Goal: Ask a question

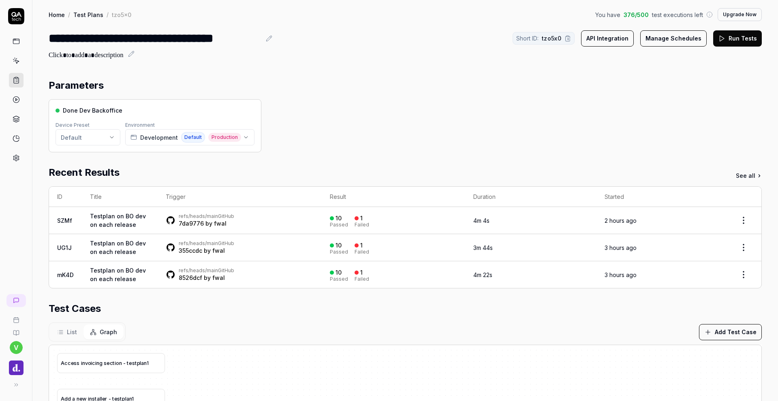
click at [15, 334] on icon at bounding box center [16, 333] width 6 height 6
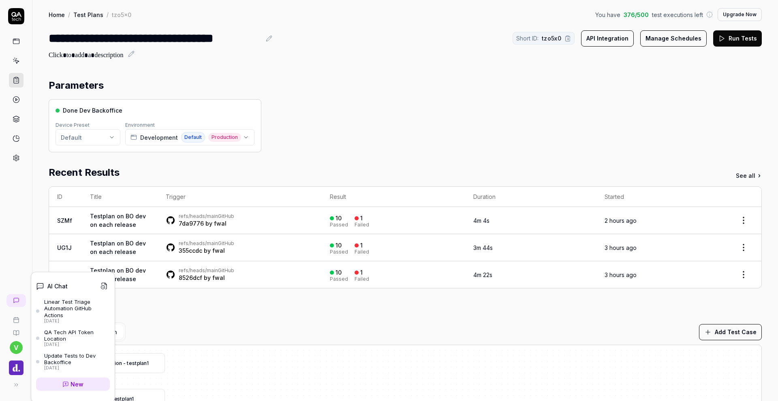
click at [11, 302] on icon at bounding box center [10, 300] width 5 height 5
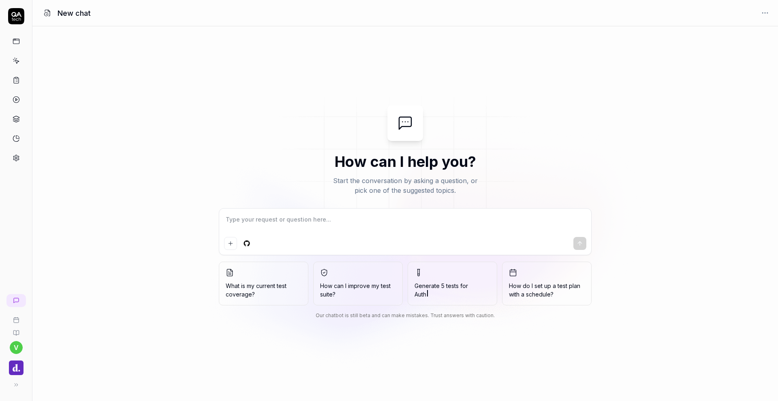
type textarea "*"
type textarea "C"
type textarea "*"
type textarea "Ca"
type textarea "*"
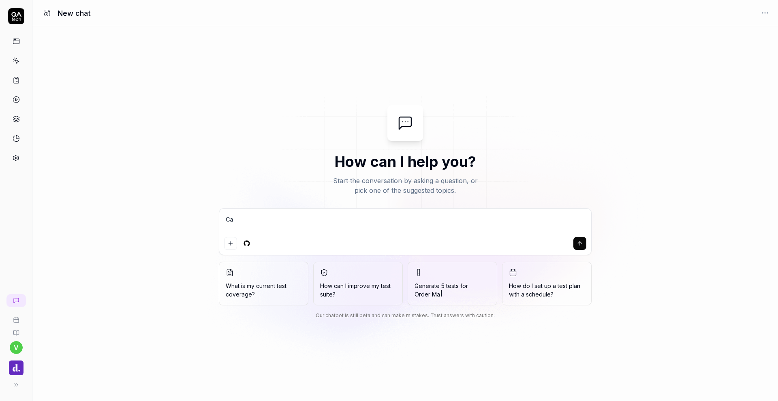
type textarea "Can"
type textarea "*"
type textarea "Can"
type textarea "*"
type textarea "Can y"
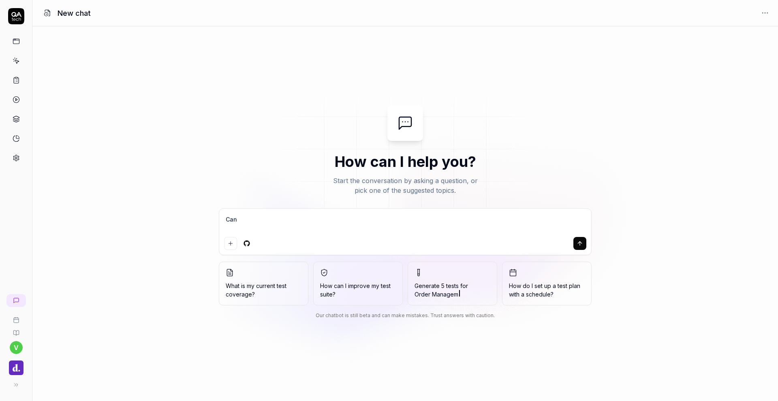
type textarea "*"
type textarea "Can yo"
type textarea "*"
type textarea "Can you"
type textarea "*"
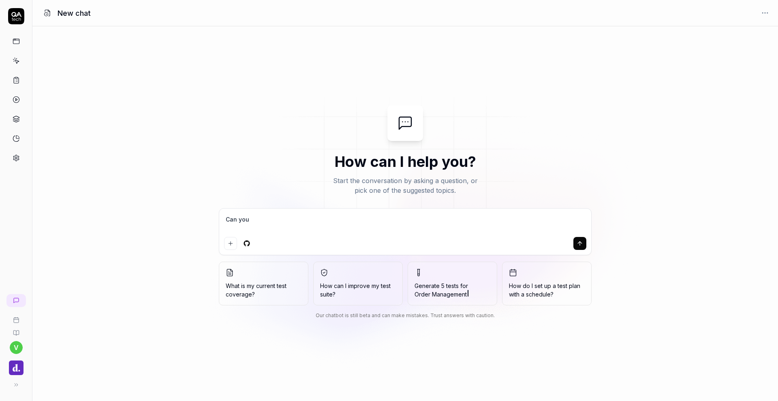
type textarea "Can you"
type textarea "*"
type textarea "Can you h"
type textarea "*"
type textarea "Can you he"
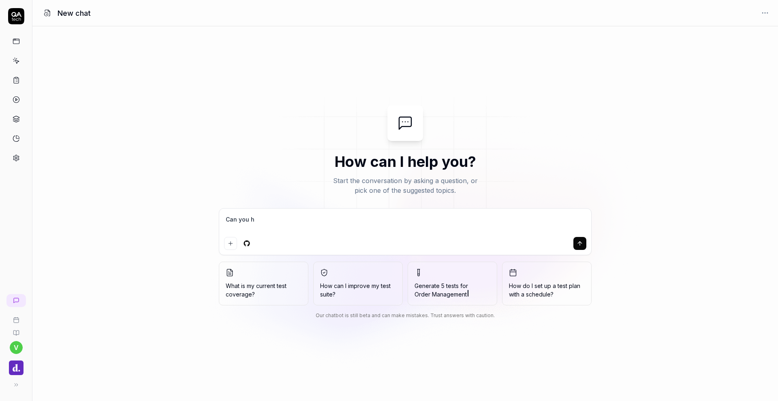
type textarea "*"
type textarea "Can you hel"
type textarea "*"
type textarea "Can you help"
type textarea "*"
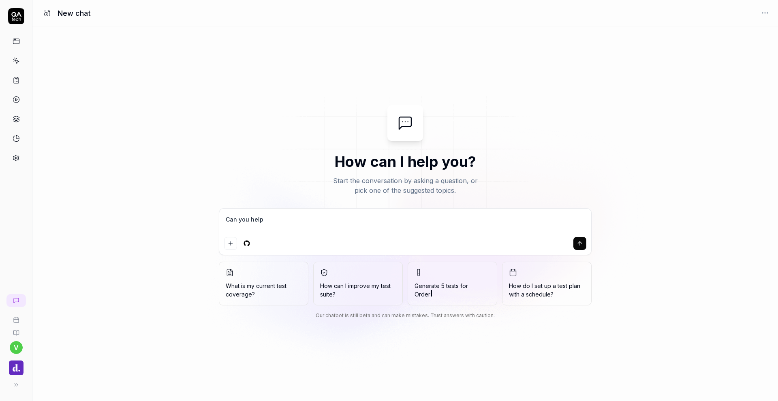
type textarea "Can you help"
type textarea "*"
type textarea "Can you help m"
type textarea "*"
type textarea "Can you help me"
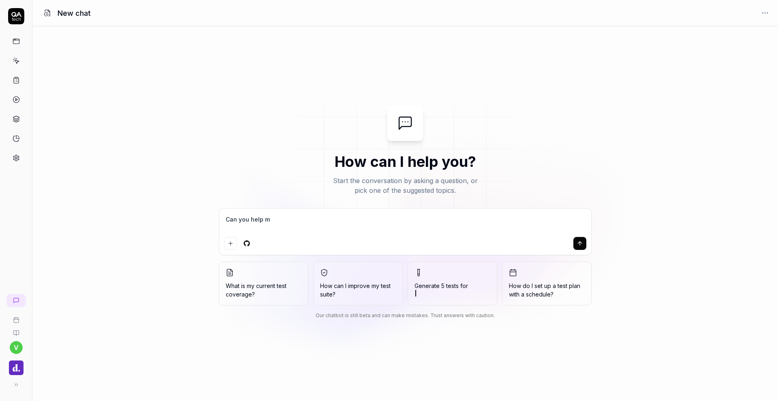
type textarea "*"
type textarea "Can you help me"
type textarea "*"
type textarea "Can you help me m"
type textarea "*"
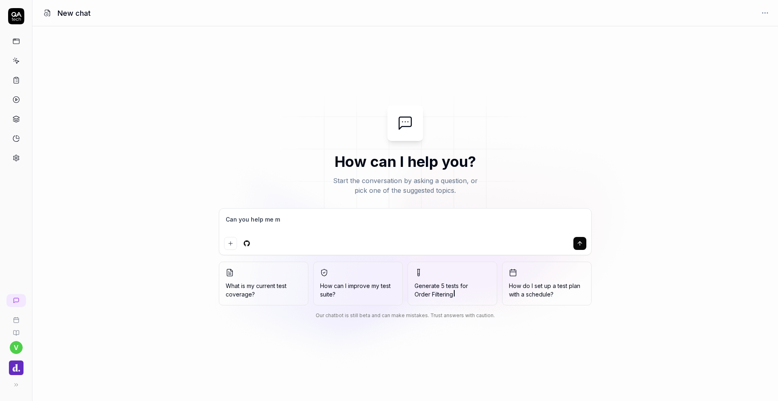
type textarea "Can you help me ma"
type textarea "*"
type textarea "Can you help me mak"
type textarea "*"
type textarea "Can you help me make"
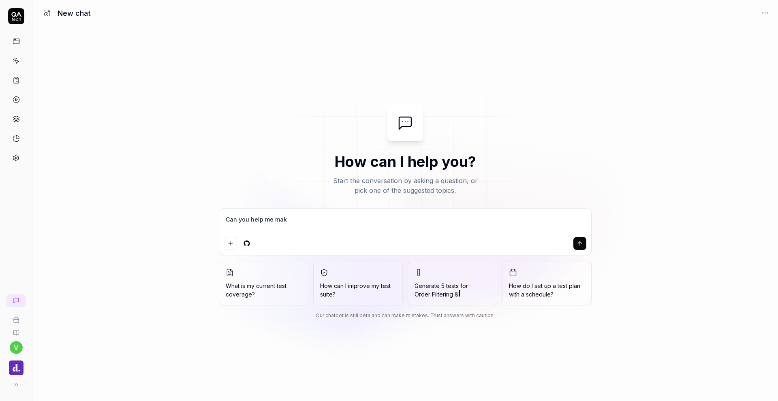
type textarea "*"
type textarea "Can you help me make"
type textarea "*"
type textarea "Can you help me make a"
type textarea "*"
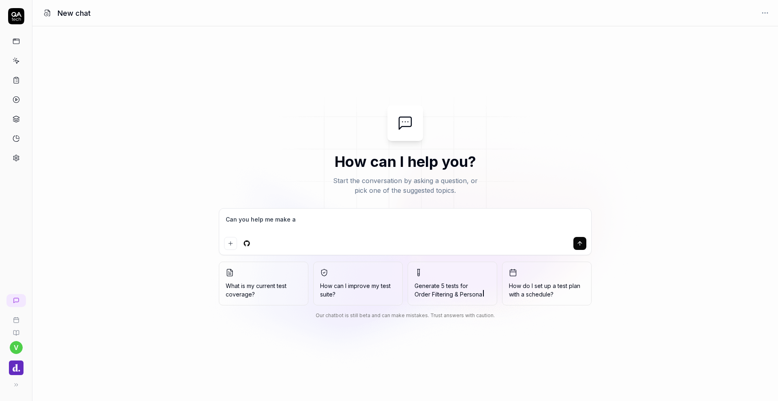
type textarea "Can you help me make ad"
type textarea "*"
type textarea "Can you help me make add"
type textarea "*"
type textarea "Can you help me make addi"
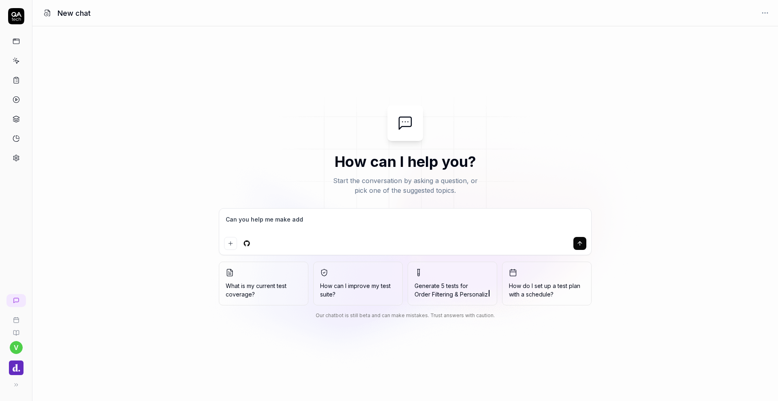
type textarea "*"
type textarea "Can you help me make addit"
type textarea "*"
type textarea "Can you help me make additi"
type textarea "*"
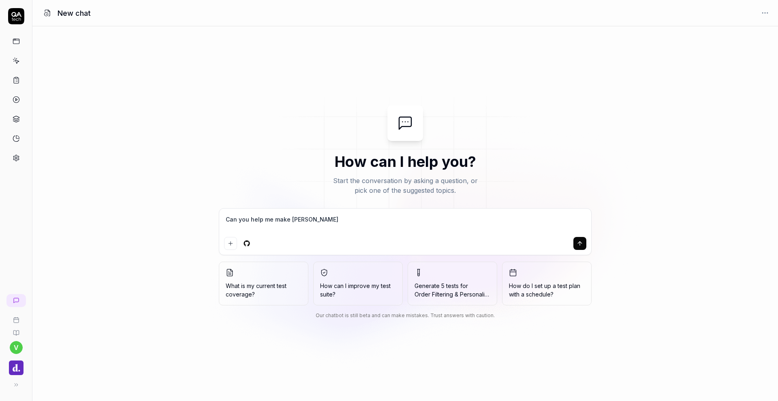
type textarea "Can you help me make additio"
type textarea "*"
type textarea "Can you help me make addition"
type textarea "*"
type textarea "Can you help me make additiona"
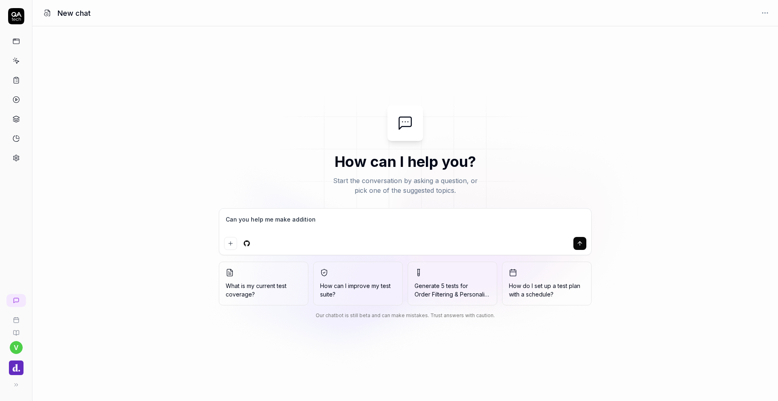
type textarea "*"
type textarea "Can you help me make additional"
type textarea "*"
type textarea "Can you help me make additional"
type textarea "*"
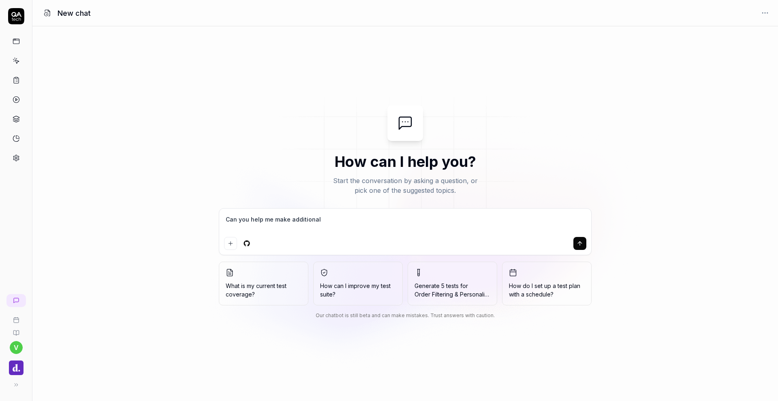
type textarea "Can you help me make additional t"
type textarea "*"
type textarea "Can you help me make additional te"
type textarea "*"
type textarea "Can you help me make additional tes"
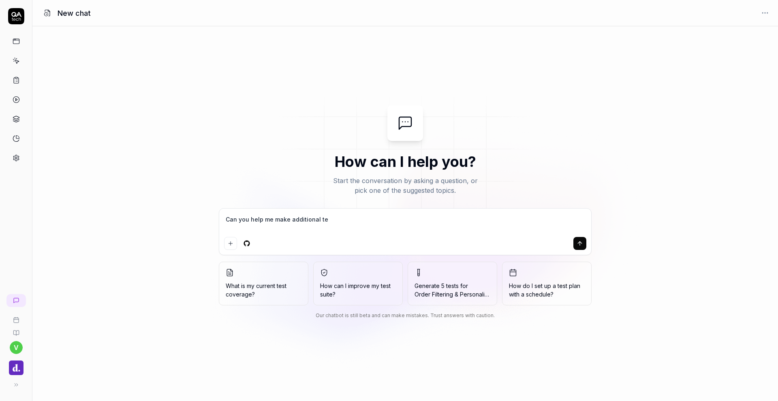
type textarea "*"
type textarea "Can you help me make additional test"
type textarea "*"
type textarea "Can you help me make additional test"
type textarea "*"
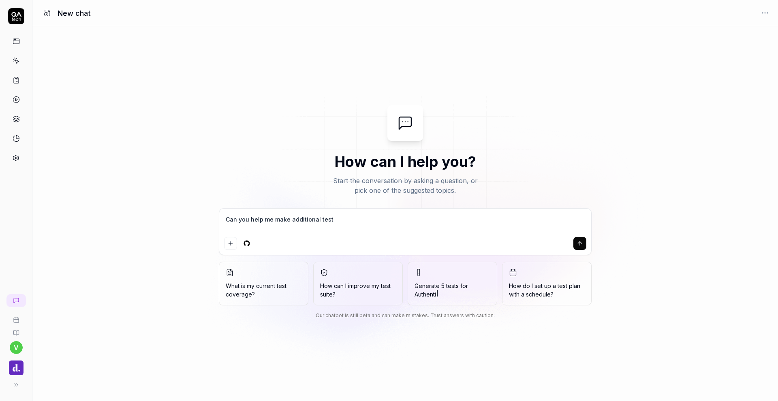
type textarea "Can you help me make additional test t"
type textarea "*"
type textarea "Can you help me make additional test th"
type textarea "*"
type textarea "Can you help me make additional test tha"
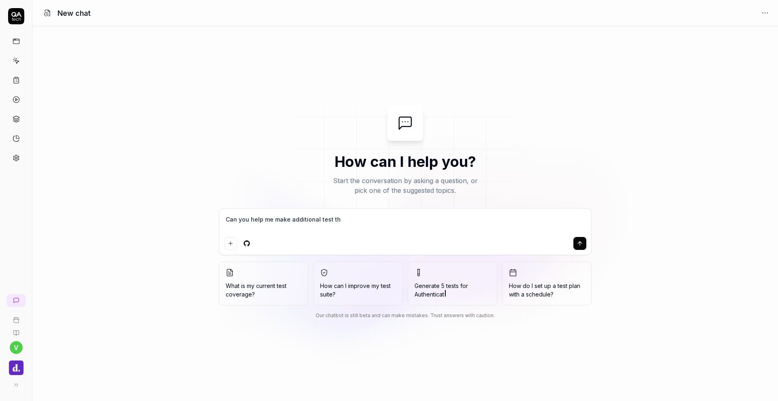
type textarea "*"
type textarea "Can you help me make additional test that"
type textarea "*"
type textarea "Can you help me make additional test that"
type textarea "*"
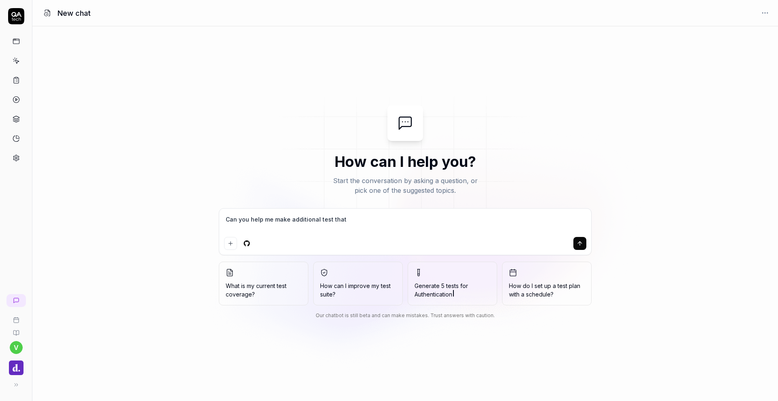
type textarea "Can you help me make additional test that i"
type textarea "*"
type textarea "Can you help me make additional test that I"
type textarea "*"
type textarea "Can you help me make additional test that I a"
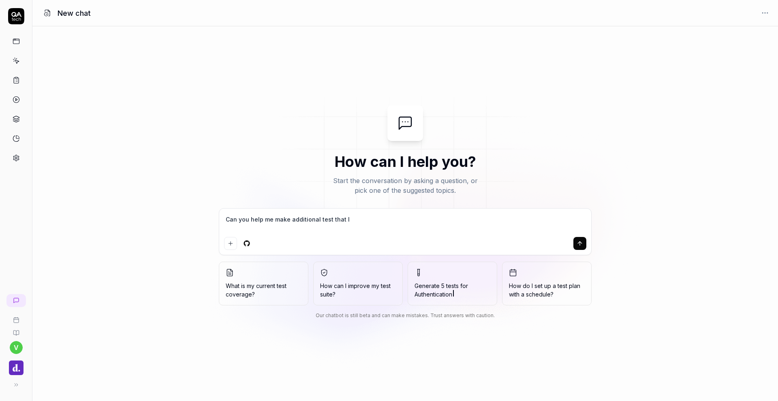
type textarea "*"
type textarea "Can you help me make additional test that I al"
type textarea "*"
type textarea "Can you help me make additional test that I ald"
type textarea "*"
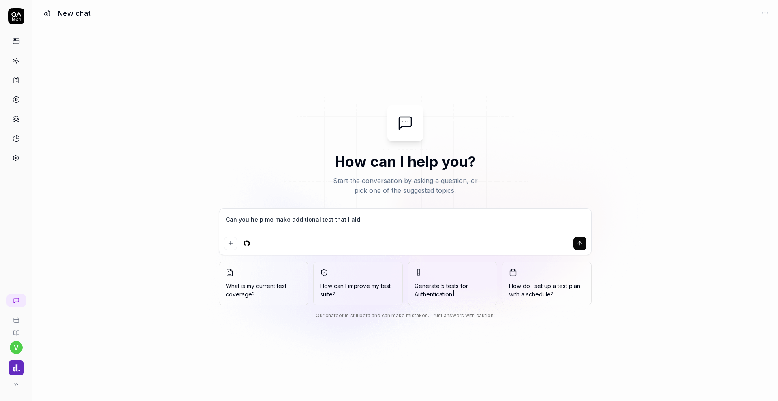
type textarea "Can you help me make additional test that I al"
type textarea "*"
type textarea "Can you help me make additional test that I a"
type textarea "*"
type textarea "Can you help me make additional test that I"
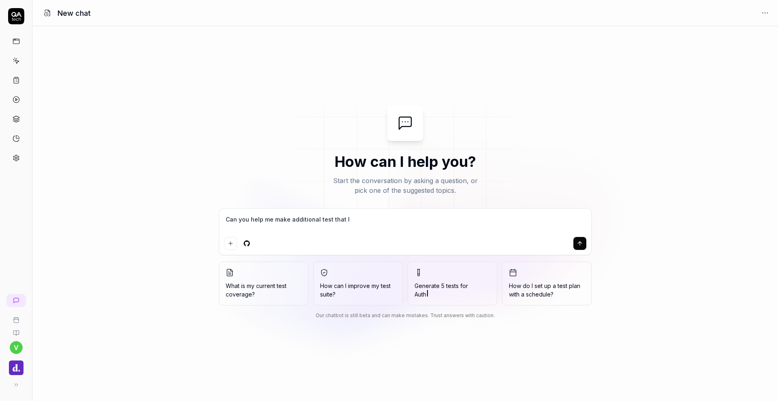
type textarea "*"
type textarea "Can you help me make additional test that I"
type textarea "*"
type textarea "Can you help me make additional test that"
type textarea "*"
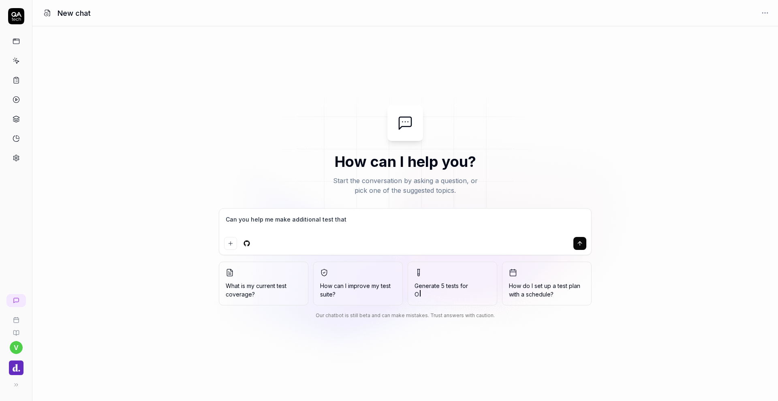
type textarea "Can you help me make additional test that"
type textarea "*"
type textarea "Can you help me make additional test tha"
type textarea "*"
type textarea "Can you help me make additional test th"
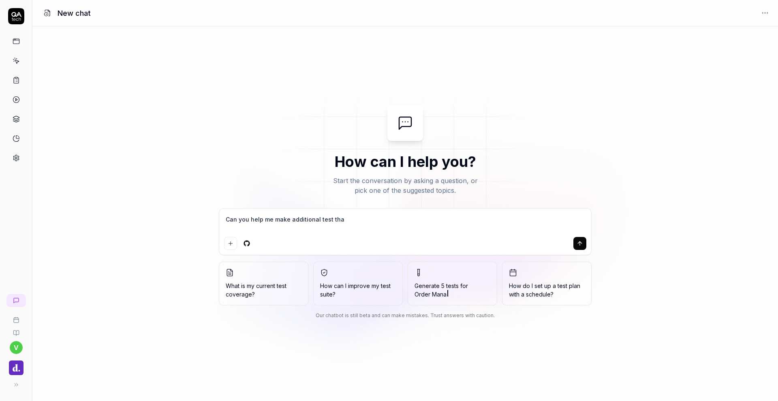
type textarea "*"
type textarea "Can you help me make additional test t"
type textarea "*"
type textarea "Can you help me make additional test"
type textarea "*"
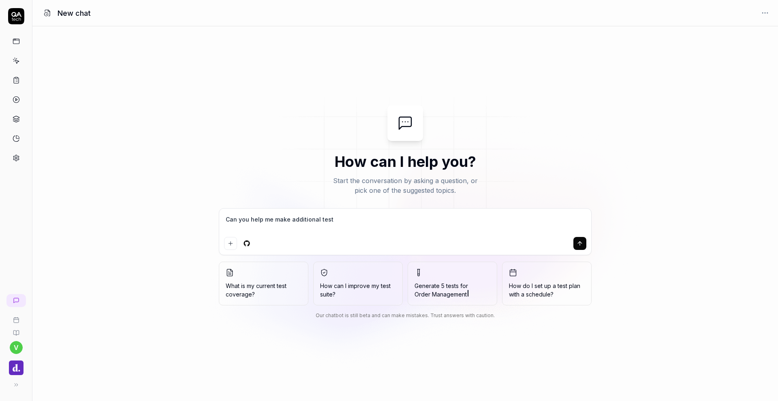
type textarea "Can you help me make additional test"
type textarea "*"
type textarea "Can you help me make additional testa"
type textarea "*"
type textarea "Can you help me make additional testa"
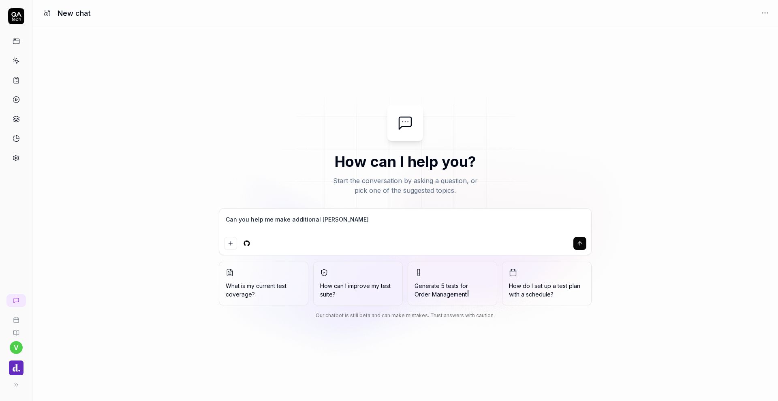
type textarea "*"
type textarea "Can you help me make additional testa"
type textarea "*"
type textarea "Can you help me make additional test"
type textarea "*"
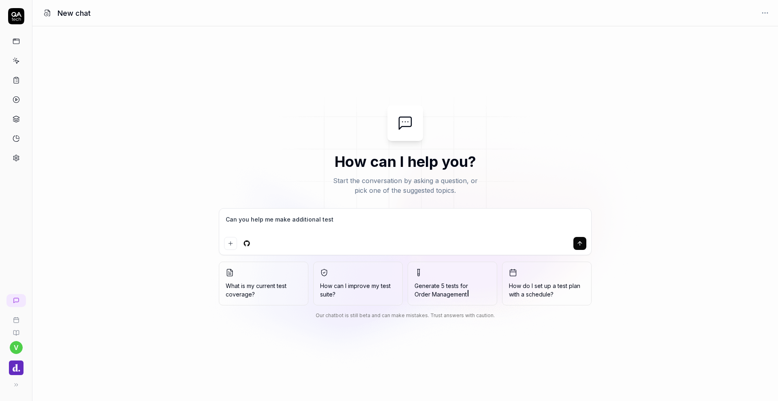
type textarea "Can you help me make additional tests"
type textarea "*"
type textarea "Can you help me make additional tests"
type textarea "*"
type textarea "Can you help me make additional tests t"
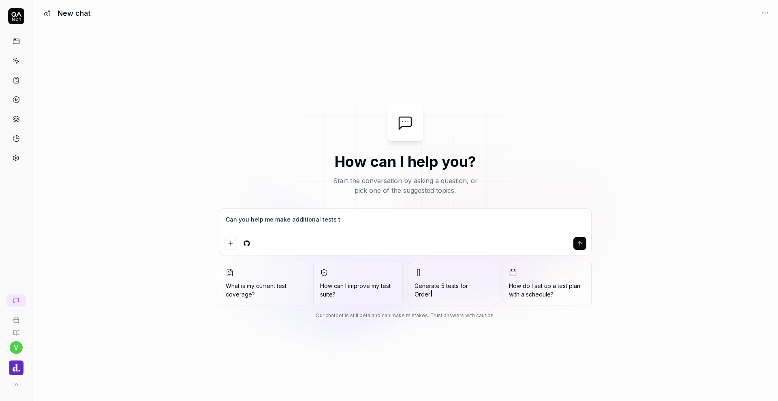
type textarea "*"
type textarea "Can you help me make additional tests to"
type textarea "*"
type textarea "Can you help me make additional tests to"
type textarea "*"
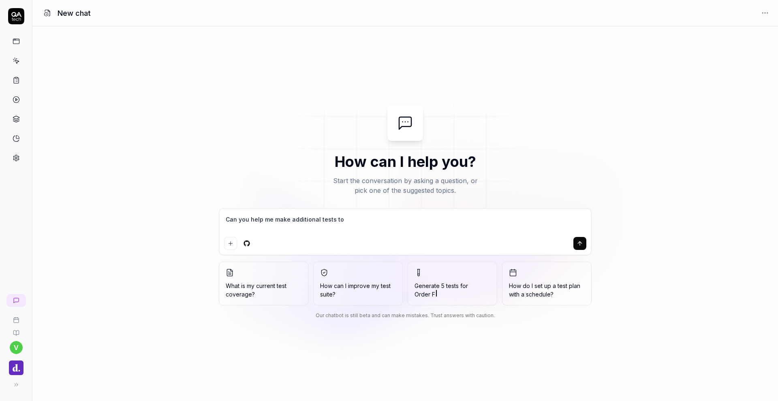
type textarea "Can you help me make additional tests to t"
type textarea "*"
type textarea "Can you help me make additional tests to th"
type textarea "*"
type textarea "Can you help me make additional tests to tho"
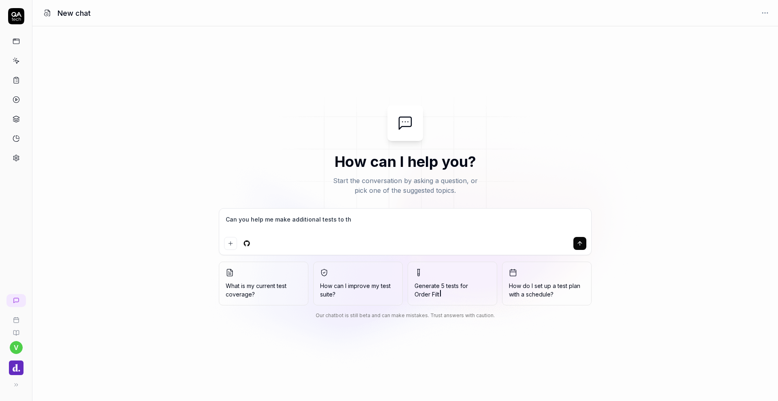
type textarea "*"
type textarea "Can you help me make additional tests to thos"
type textarea "*"
type textarea "Can you help me make additional tests to those"
type textarea "*"
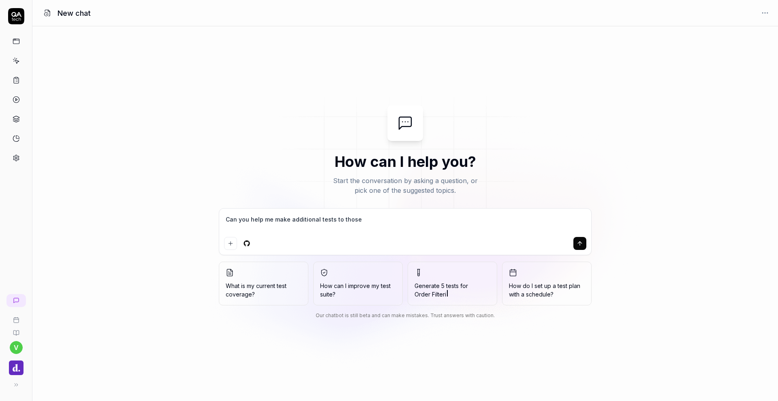
type textarea "Can you help me make additional tests to those"
type textarea "*"
type textarea "Can you help me make additional tests to those i"
type textarea "*"
type textarea "Can you help me make additional tests to those I"
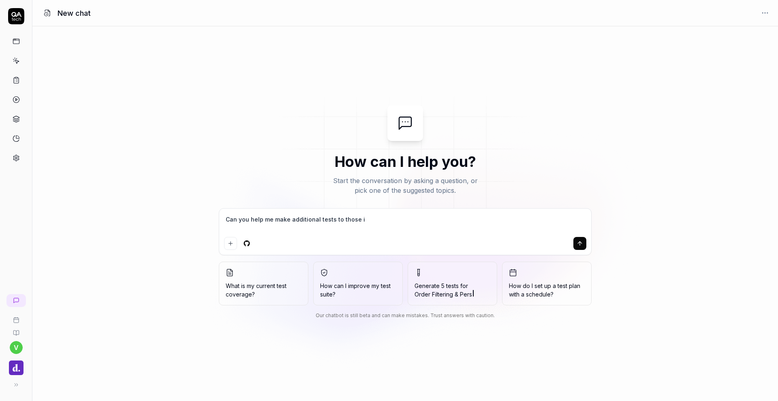
type textarea "*"
type textarea "Can you help me make additional tests to those I a"
type textarea "*"
type textarea "Can you help me make additional tests to those I al"
type textarea "*"
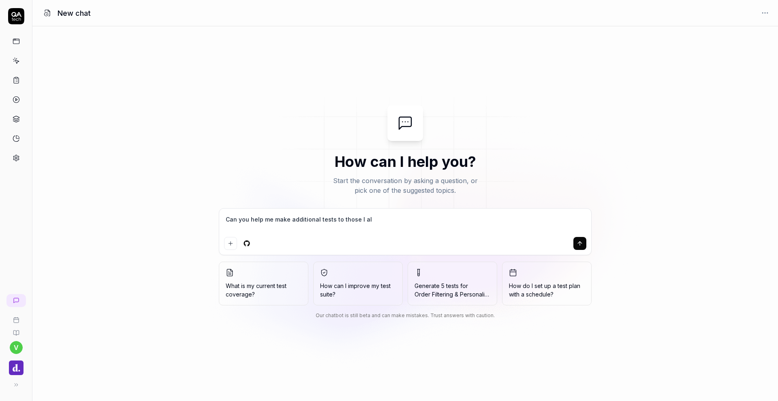
type textarea "Can you help me make additional tests to those I alr"
type textarea "*"
type textarea "Can you help me make additional tests to those I alre"
type textarea "*"
type textarea "Can you help me make additional tests to those I alrea"
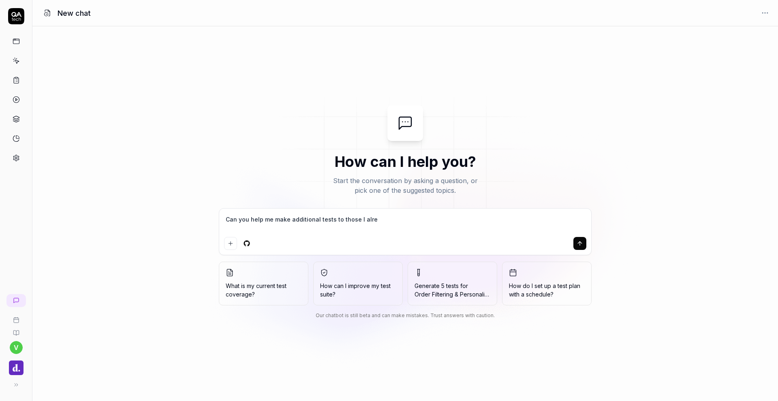
type textarea "*"
type textarea "Can you help me make additional tests to those I alread"
type textarea "*"
type textarea "Can you help me make additional tests to those I already"
type textarea "*"
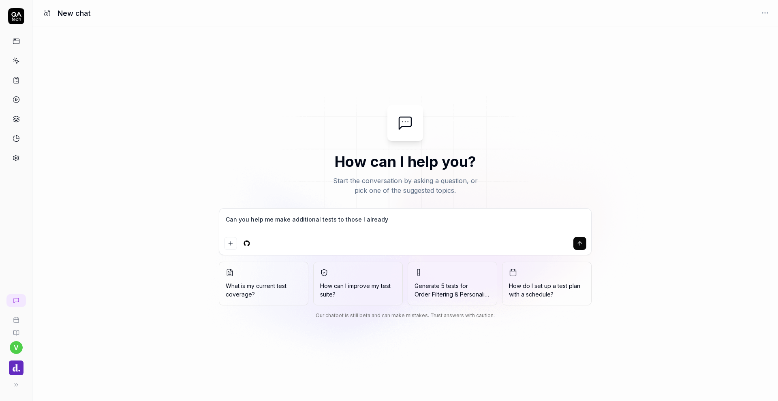
type textarea "Can you help me make additional tests to those I already"
type textarea "*"
type textarea "Can you help me make additional tests to those I already h"
type textarea "*"
type textarea "Can you help me make additional tests to those I already ha"
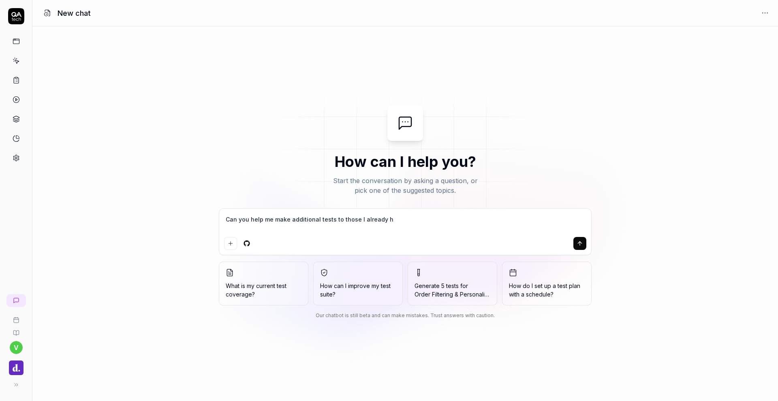
type textarea "*"
type textarea "Can you help me make additional tests to those I already hav"
type textarea "*"
type textarea "Can you help me make additional tests to those I already have"
type textarea "*"
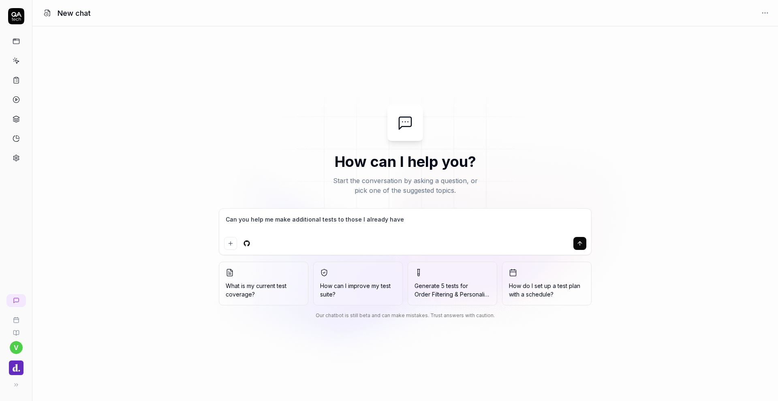
type textarea "Can you help me make additional tests to those I already have"
type textarea "*"
type textarea "Can you help me make additional tests to those I already have i"
type textarea "*"
type textarea "Can you help me make additional tests to those I already have in"
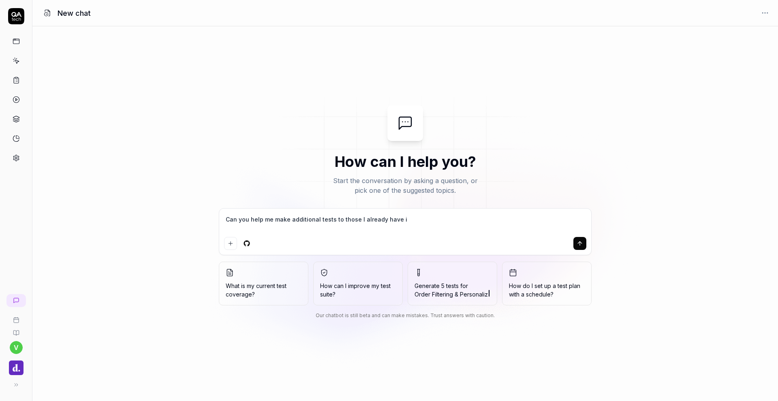
type textarea "*"
type textarea "Can you help me make additional tests to those I already have in"
type textarea "*"
type textarea "Can you help me make additional tests to those I already have in m"
type textarea "*"
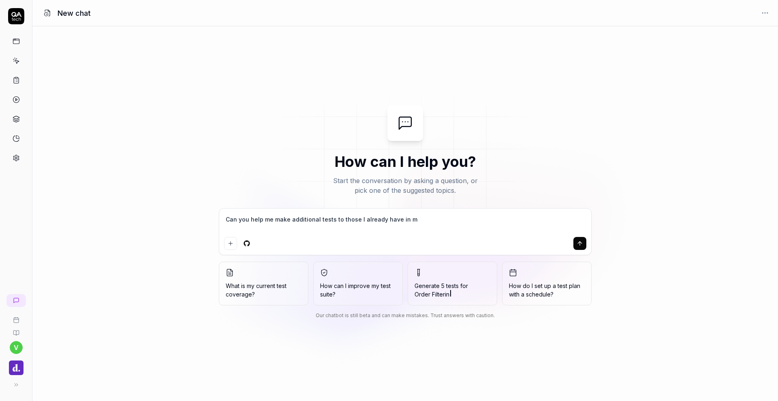
type textarea "Can you help me make additional tests to those I already have in my"
type textarea "*"
type textarea "Can you help me make additional tests to those I already have in my"
type textarea "*"
type textarea "Can you help me make additional tests to those I already have in my t"
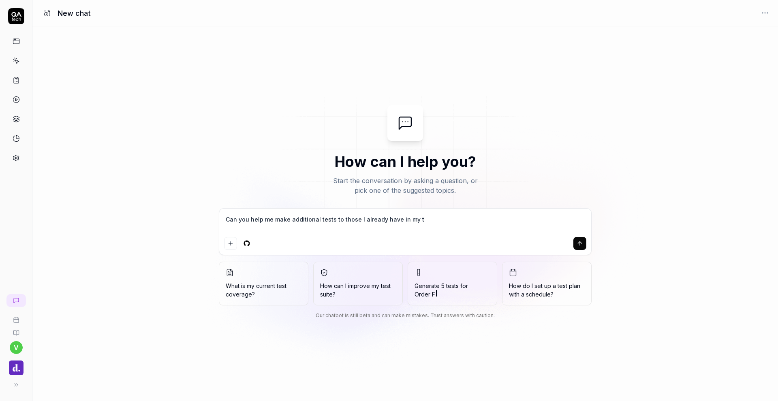
type textarea "*"
type textarea "Can you help me make additional tests to those I already have in my te"
type textarea "*"
type textarea "Can you help me make additional tests to those I already have in my tes"
type textarea "*"
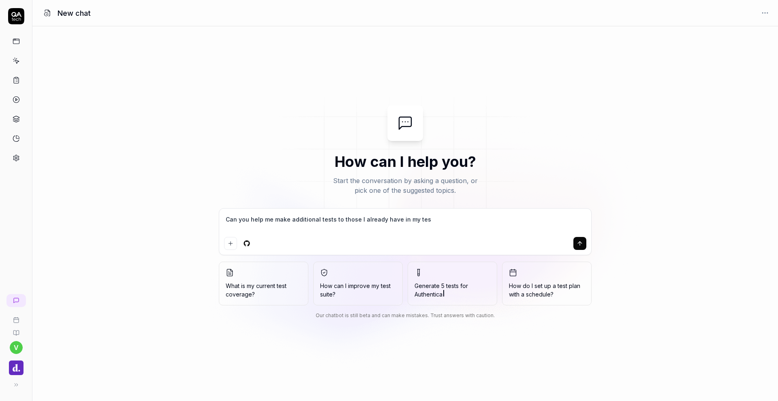
type textarea "Can you help me make additional tests to those I already have in my test"
type textarea "*"
type textarea "Can you help me make additional tests to those I already have in my testp"
type textarea "*"
type textarea "Can you help me make additional tests to those I already have in my testpl"
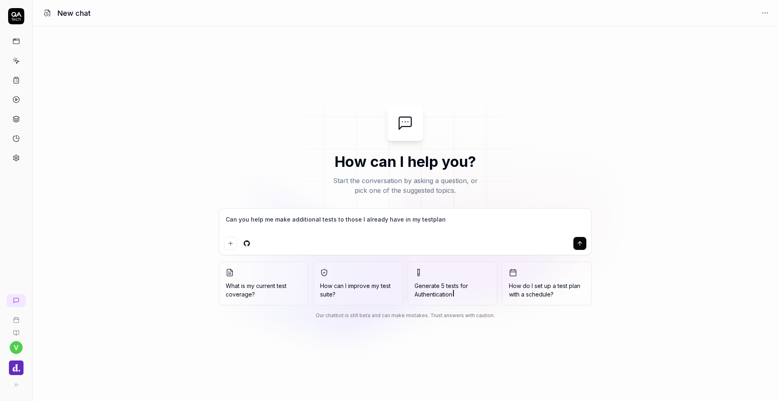
click at [15, 79] on icon at bounding box center [16, 80] width 7 height 7
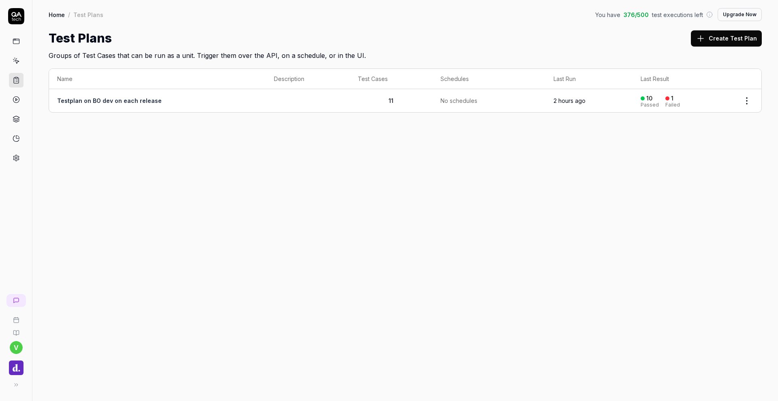
click at [18, 301] on icon at bounding box center [16, 301] width 6 height 6
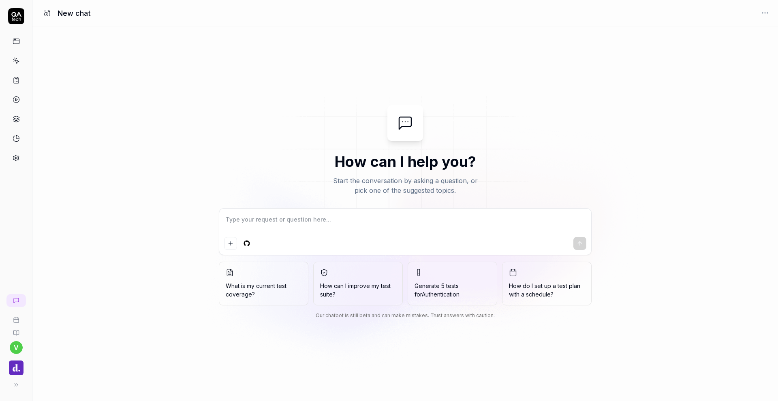
type textarea "*"
click at [304, 224] on textarea at bounding box center [405, 224] width 362 height 20
type textarea "C"
type textarea "*"
type textarea "Ca"
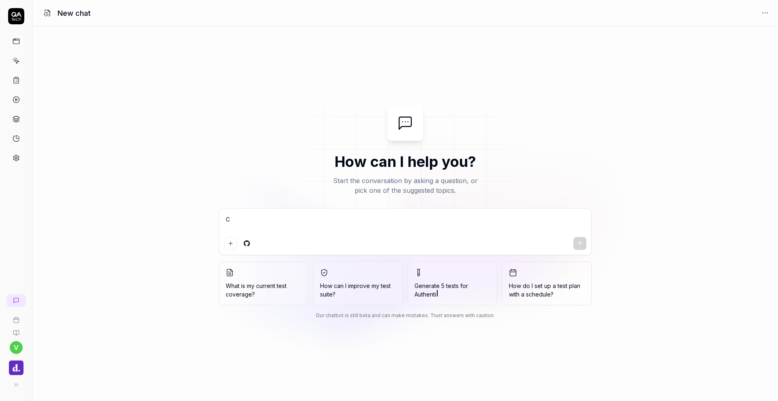
type textarea "*"
type textarea "Can"
type textarea "*"
type textarea "Can"
type textarea "*"
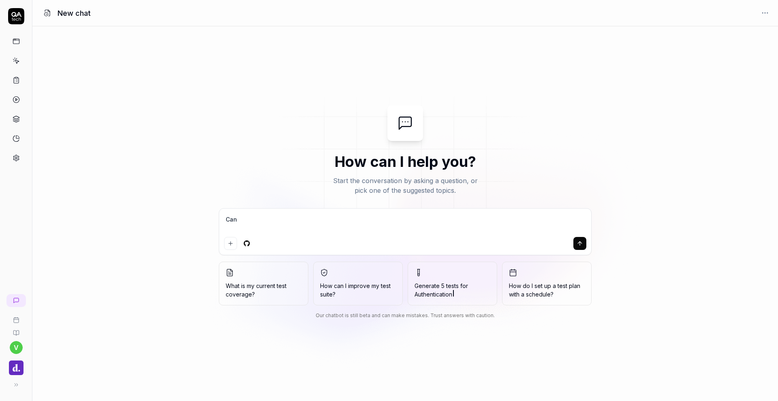
type textarea "Can y"
type textarea "*"
type textarea "Can yo"
type textarea "*"
type textarea "Can you"
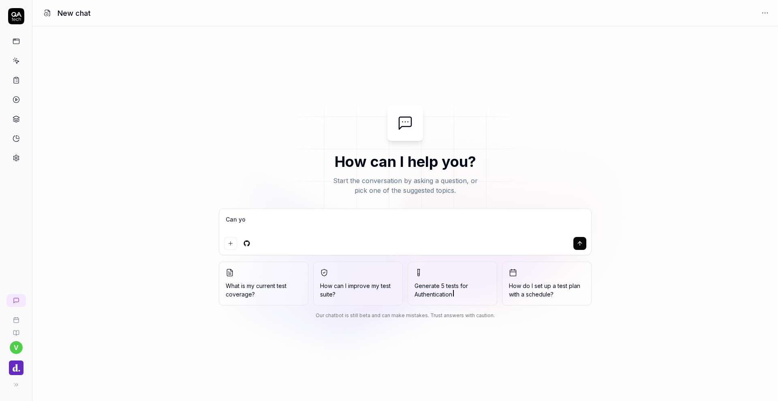
type textarea "*"
type textarea "Can you"
type textarea "*"
type textarea "Can you l"
type textarea "*"
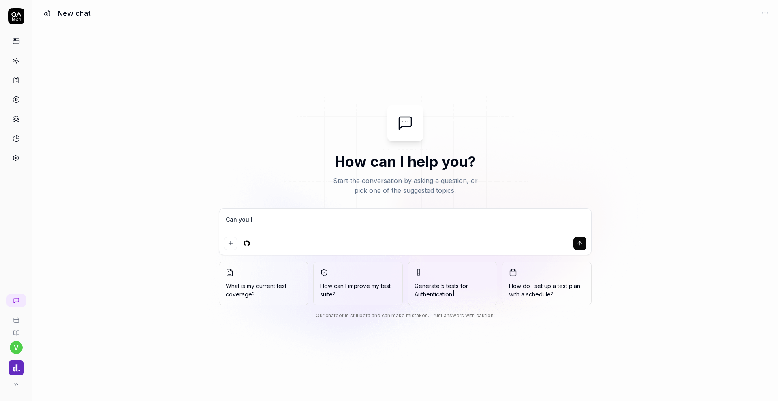
type textarea "Can you le"
type textarea "*"
type textarea "Can you lea"
type textarea "*"
type textarea "Can you leas"
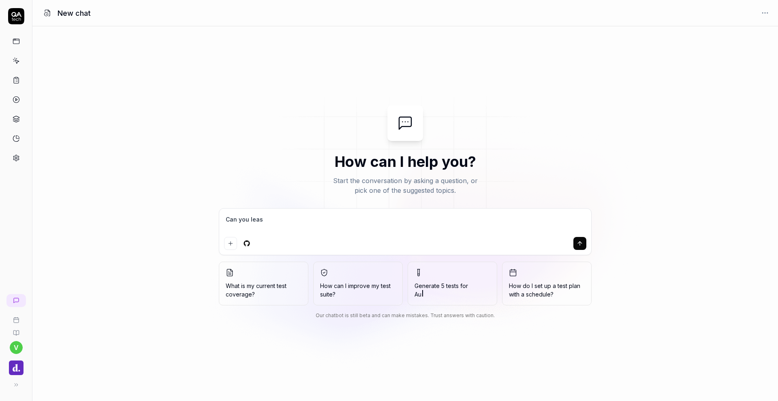
type textarea "*"
type textarea "Can you lea"
type textarea "*"
type textarea "Can you le"
type textarea "*"
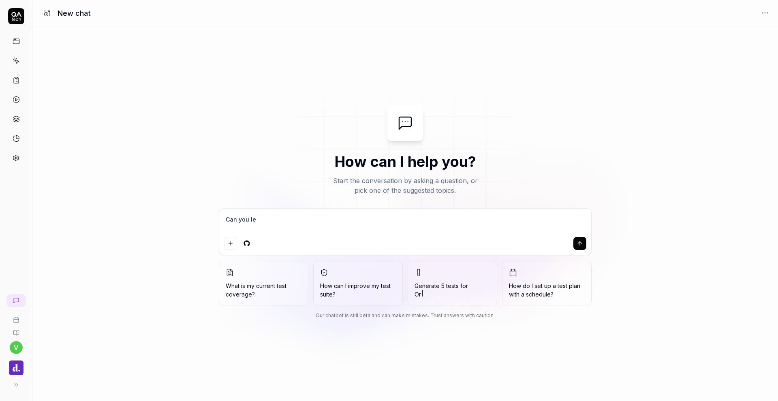
type textarea "Can you l"
type textarea "*"
type textarea "Can you"
type textarea "*"
type textarea "Can you p"
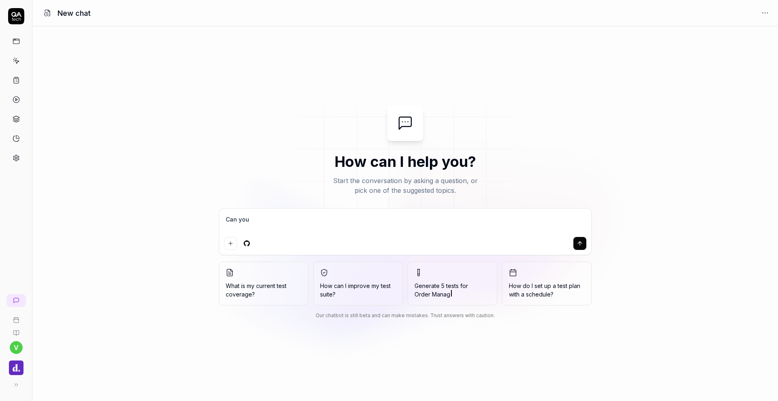
type textarea "*"
type textarea "Can you pl"
type textarea "*"
type textarea "Can you ple"
type textarea "*"
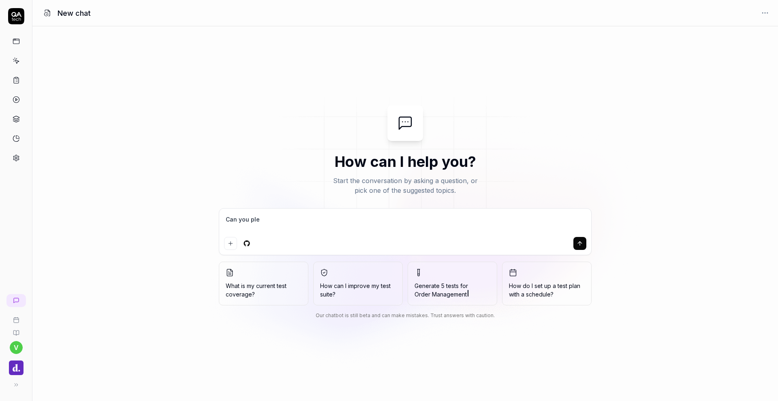
type textarea "Can you plea"
type textarea "*"
type textarea "Can you pleas"
type textarea "*"
type textarea "Can you please"
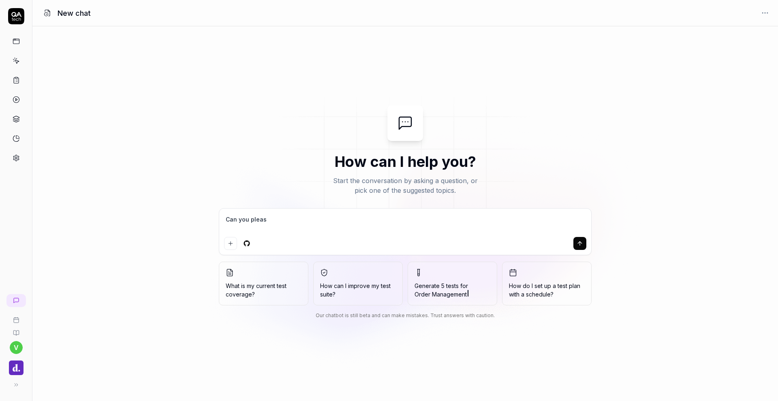
type textarea "*"
type textarea "Can you please"
type textarea "*"
type textarea "Can you please h"
type textarea "*"
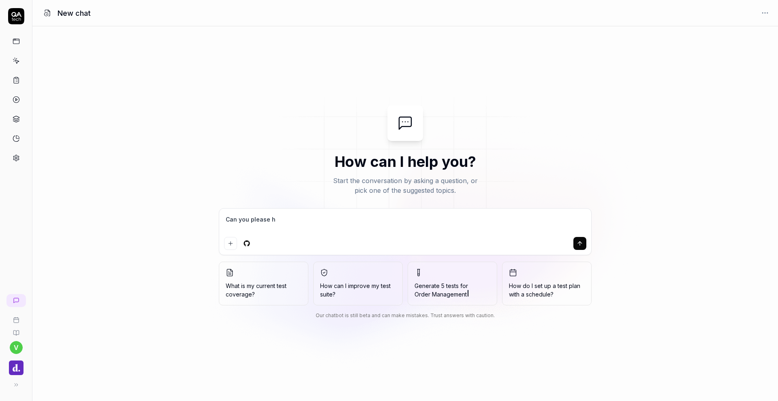
type textarea "Can you please he"
type textarea "*"
type textarea "Can you please hel"
type textarea "*"
type textarea "Can you please help"
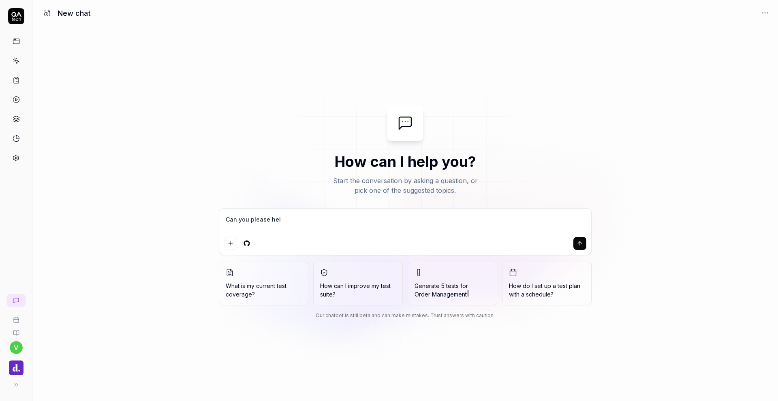
type textarea "*"
type textarea "Can you please help"
type textarea "*"
type textarea "Can you please help m"
type textarea "*"
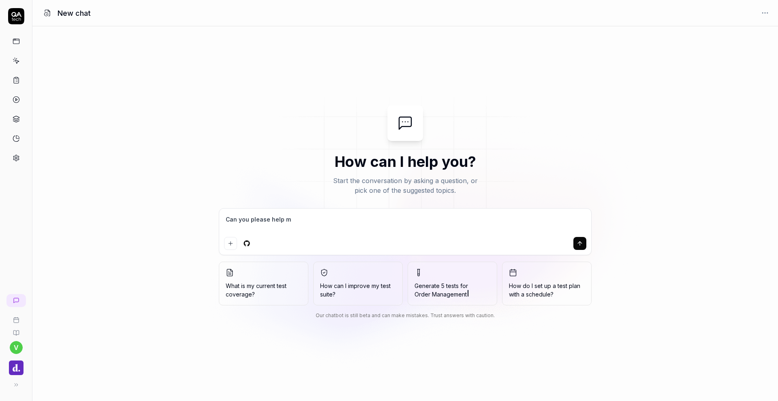
type textarea "Can you please help me"
type textarea "*"
type textarea "Can you please help me"
type textarea "*"
type textarea "Can you please help me m"
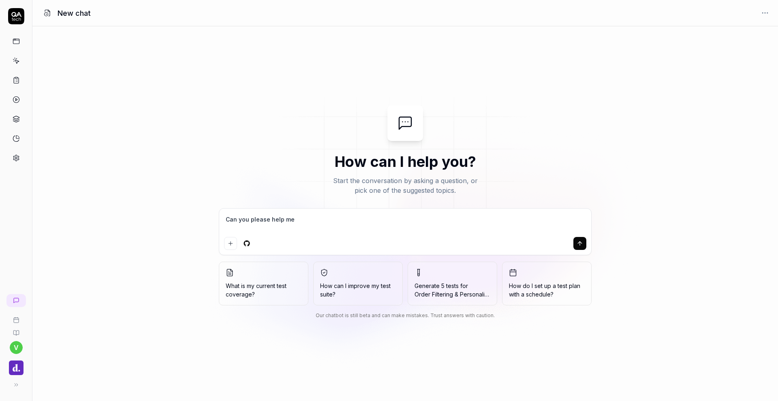
type textarea "*"
type textarea "Can you please help me ma"
type textarea "*"
type textarea "Can you please help me mak"
type textarea "*"
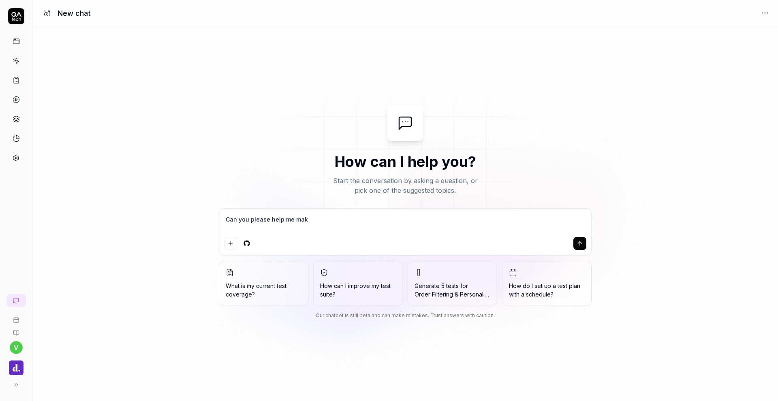
type textarea "Can you please help me make"
type textarea "*"
type textarea "Can you please help me make"
type textarea "*"
type textarea "Can you please help me make a"
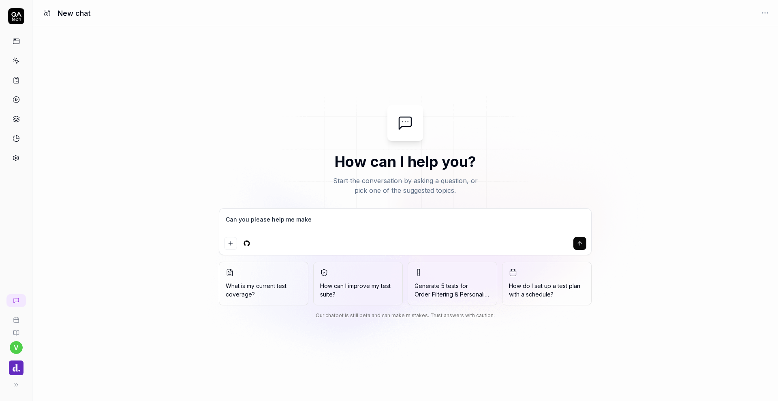
type textarea "*"
type textarea "Can you please help me make ad"
type textarea "*"
type textarea "Can you please help me make add"
type textarea "*"
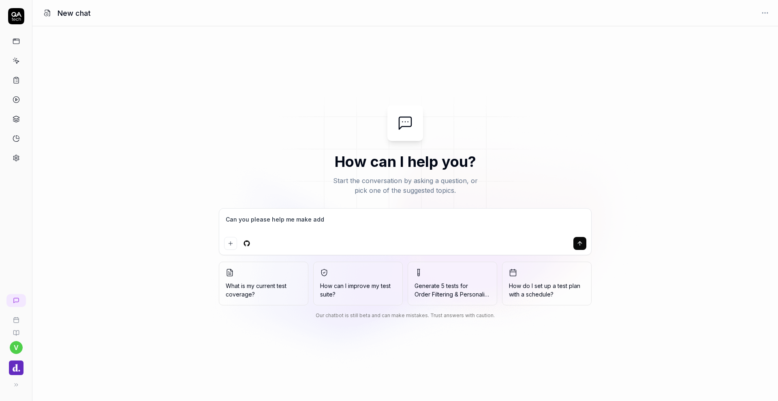
type textarea "Can you please help me make addi"
type textarea "*"
type textarea "Can you please help me make addit"
type textarea "*"
type textarea "Can you please help me make [PERSON_NAME]"
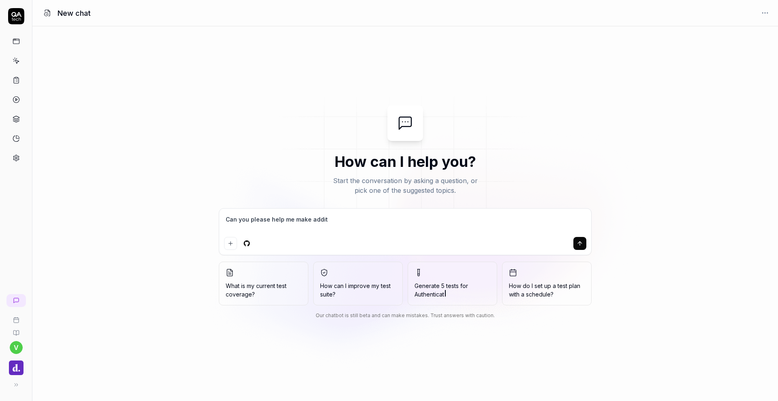
type textarea "*"
type textarea "Can you please help me make additia"
type textarea "*"
type textarea "Can you please help me make additian"
type textarea "*"
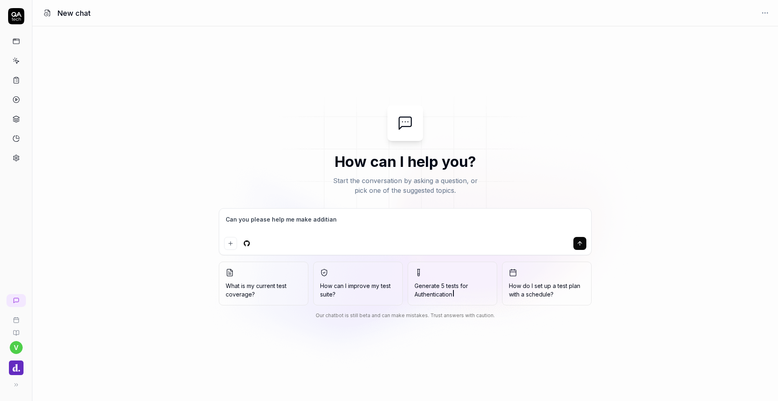
type textarea "Can you please help me make additia"
type textarea "*"
type textarea "Can you please help me make [PERSON_NAME]"
type textarea "*"
type textarea "Can you please help me make additio"
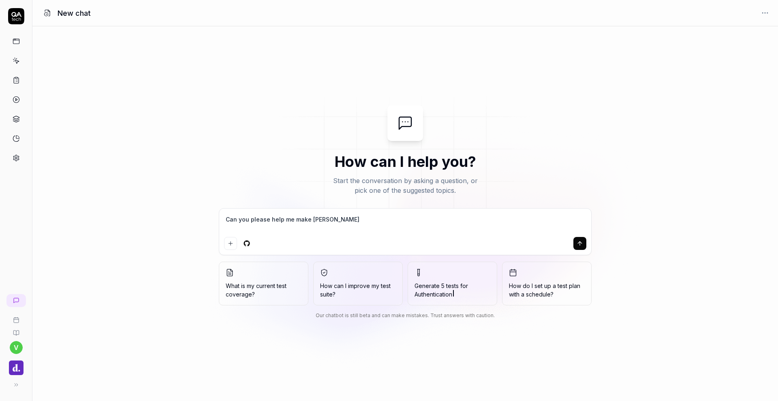
type textarea "*"
type textarea "Can you please help me make addition"
type textarea "*"
type textarea "Can you please help me make additiona"
type textarea "*"
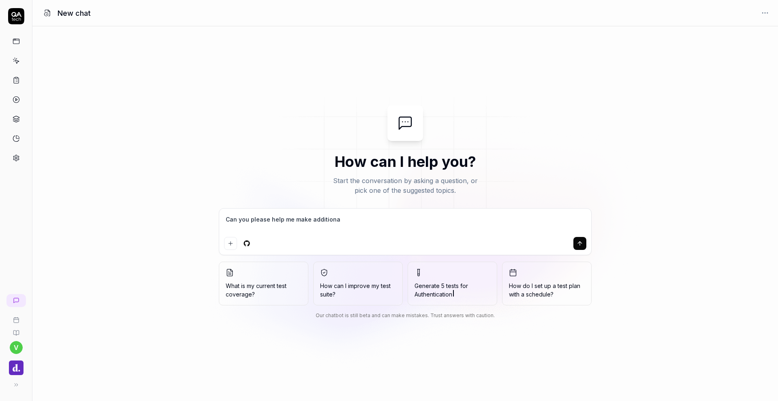
type textarea "Can you please help me make additional"
type textarea "*"
type textarea "Can you please help me make additional"
type textarea "*"
type textarea "Can you please help me make additional t"
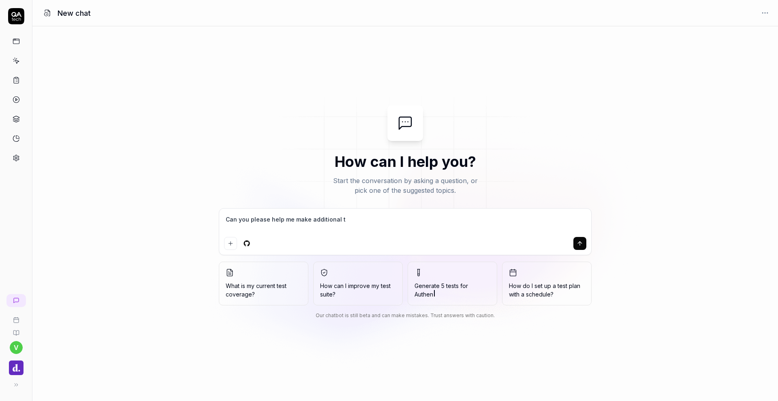
type textarea "*"
type textarea "Can you please help me make additional te"
type textarea "*"
type textarea "Can you please help me make additional tes"
type textarea "*"
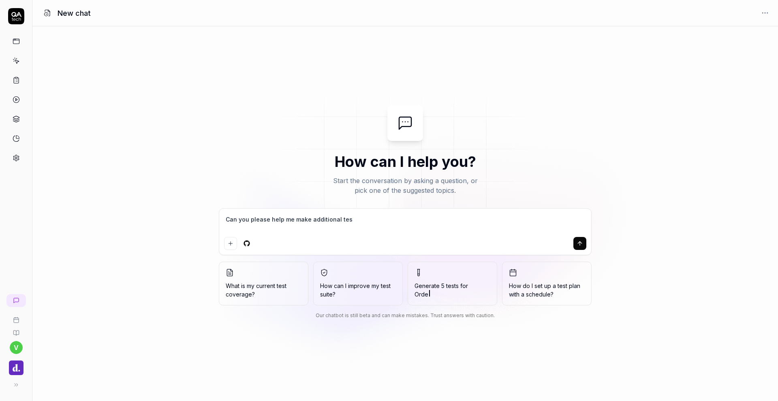
type textarea "Can you please help me make additional test"
type textarea "*"
type textarea "Can you please help me make additional test"
type textarea "*"
type textarea "Can you please help me make additional test t"
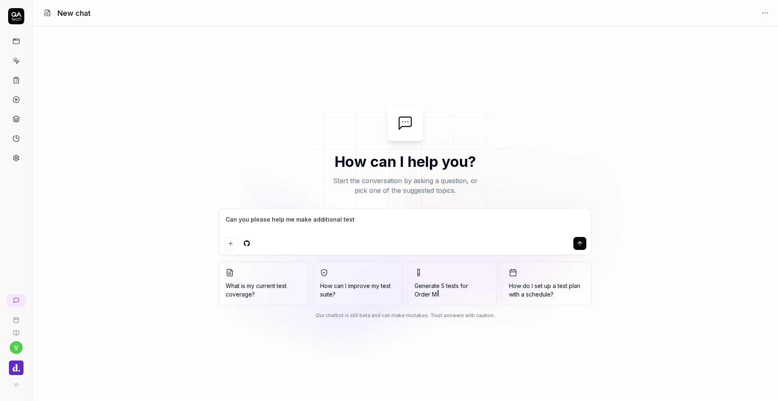
type textarea "*"
type textarea "Can you please help me make additional test to"
type textarea "*"
type textarea "Can you please help me make additional test to"
type textarea "*"
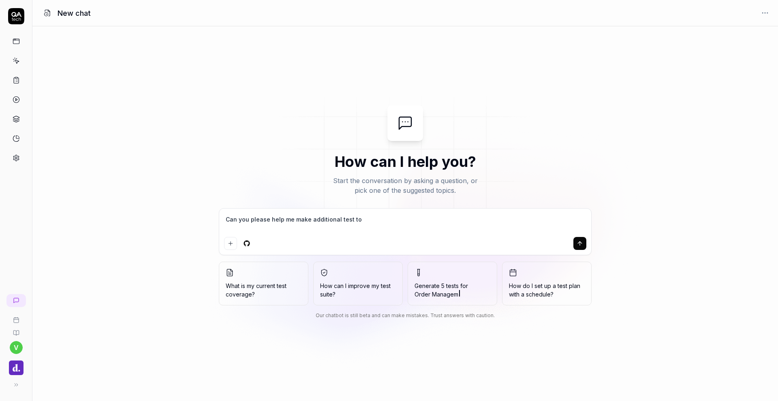
type textarea "Can you please help me make additional test to t"
type textarea "*"
type textarea "Can you please help me make additional test to th"
type textarea "*"
type textarea "Can you please help me make additional test to the"
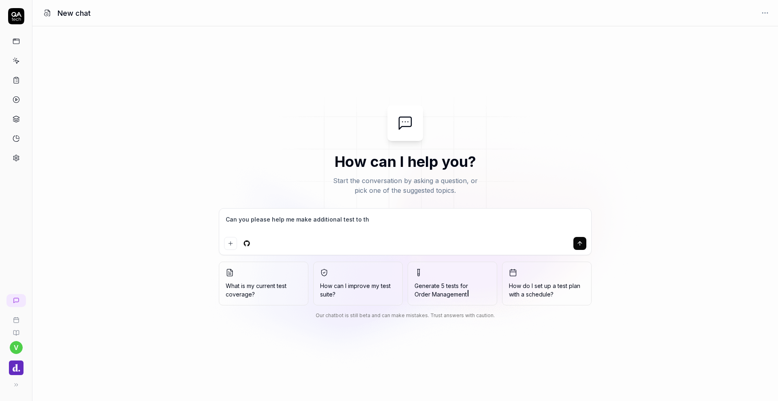
type textarea "*"
type textarea "Can you please help me make additional test to the"
type textarea "*"
type textarea "Can you please help me make additional test to the o"
type textarea "*"
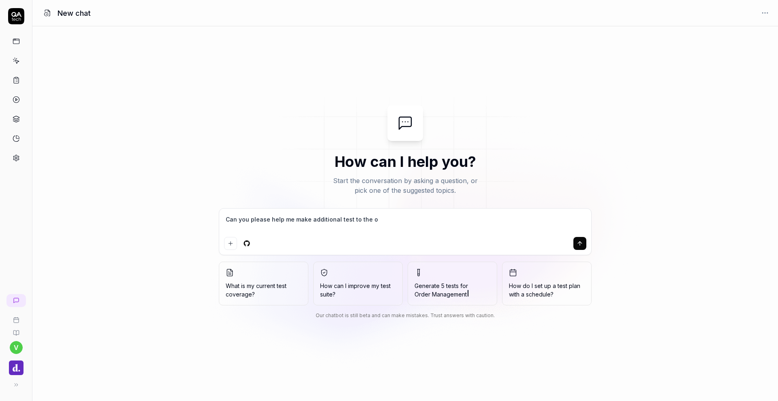
type textarea "Can you please help me make additional test to the on"
type textarea "*"
type textarea "Can you please help me make additional test to the one"
type textarea "*"
type textarea "Can you please help me make additional test to the ones"
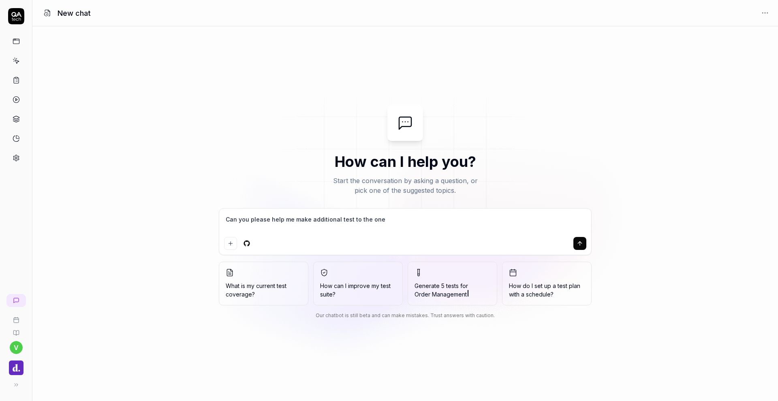
type textarea "*"
type textarea "Can you please help me make additional test to the ones"
type textarea "*"
type textarea "Can you please help me make additional test to the ones i"
type textarea "*"
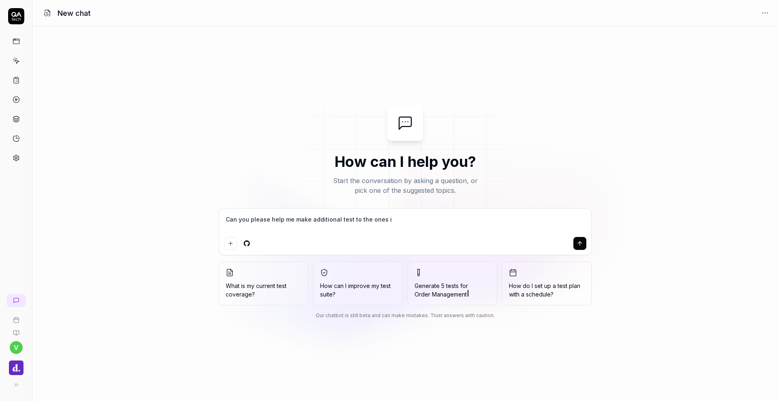
type textarea "Can you please help me make additional test to the ones I"
type textarea "*"
type textarea "Can you please help me make additional test to the ones I h"
type textarea "*"
type textarea "Can you please help me make additional test to the ones I ha"
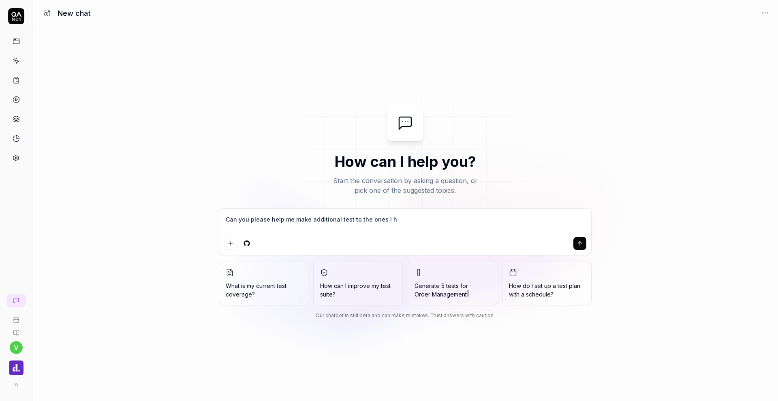
type textarea "*"
type textarea "Can you please help me make additional test to the ones I hav"
type textarea "*"
type textarea "Can you please help me make additional test to the ones I have"
type textarea "*"
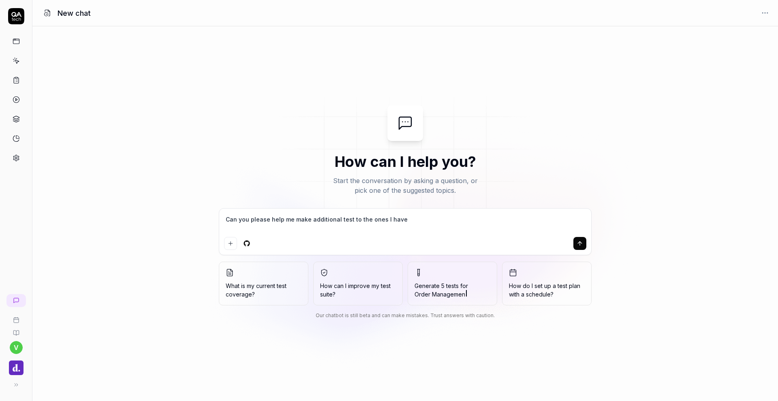
type textarea "Can you please help me make additional test to the ones I have"
type textarea "*"
type textarea "Can you please help me make additional test to the ones I have i"
type textarea "*"
type textarea "Can you please help me make additional test to the ones I have in"
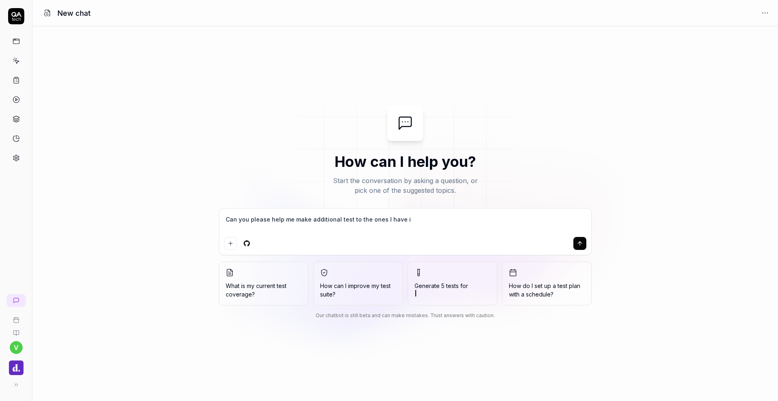
type textarea "*"
type textarea "Can you please help me make additional test to the ones I have in"
type textarea "*"
type textarea "Can you please help me make additional test to the ones I have in m"
type textarea "*"
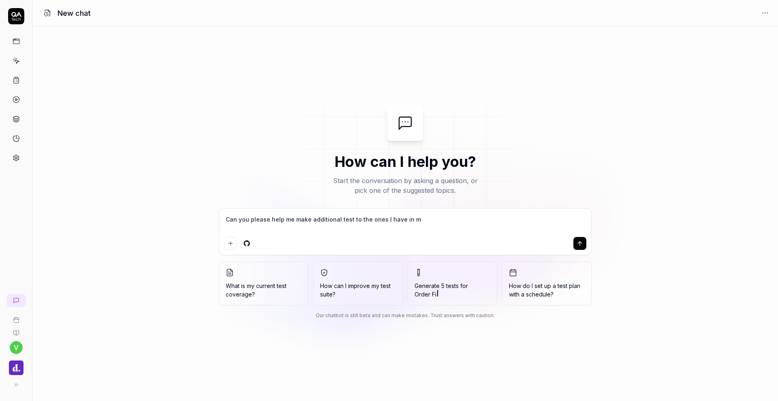
type textarea "Can you please help me make additional test to the ones I have in my"
type textarea "*"
type textarea "Can you please help me make additional test to the ones I have in my"
type textarea "*"
type textarea "Can you please help me make additional test to the ones I have in my t"
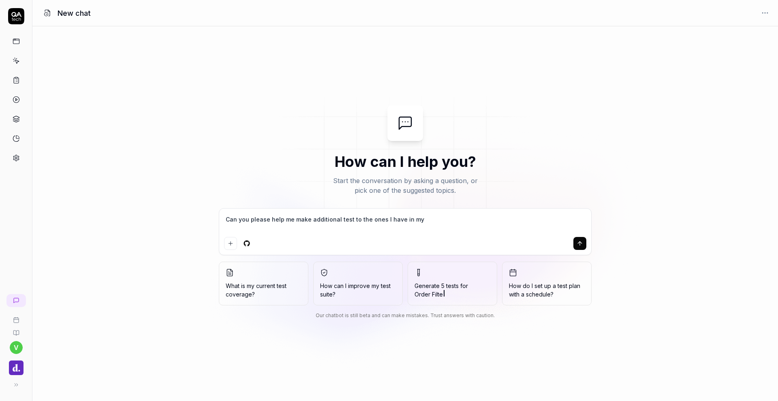
type textarea "*"
type textarea "Can you please help me make additional test to the ones I have in my te"
type textarea "*"
type textarea "Can you please help me make additional test to the ones I have in my tes"
type textarea "*"
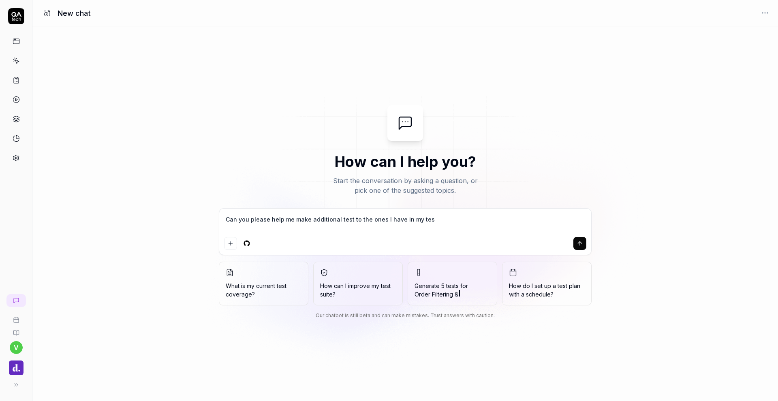
type textarea "Can you please help me make additional test to the ones I have in my test"
type textarea "*"
type textarea "Can you please help me make additional test to the ones I have in my testp"
type textarea "*"
type textarea "Can you please help me make additional test to the ones I have in my testpl"
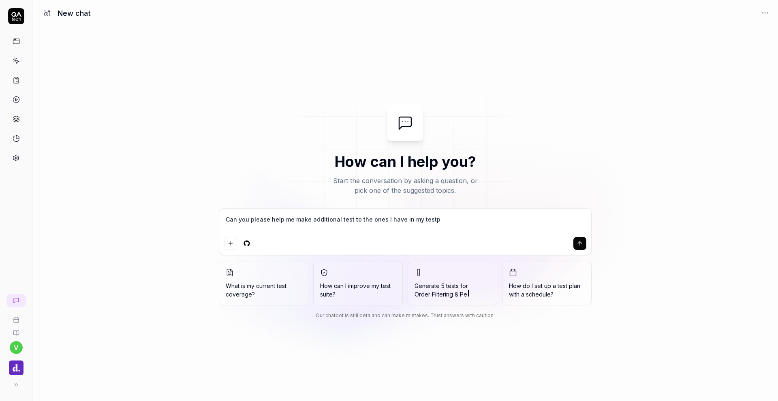
type textarea "*"
type textarea "Can you please help me make additional test to the ones I have in my testpla"
type textarea "*"
type textarea "Can you please help me make additional test to the ones I have in my testplan"
type textarea "*"
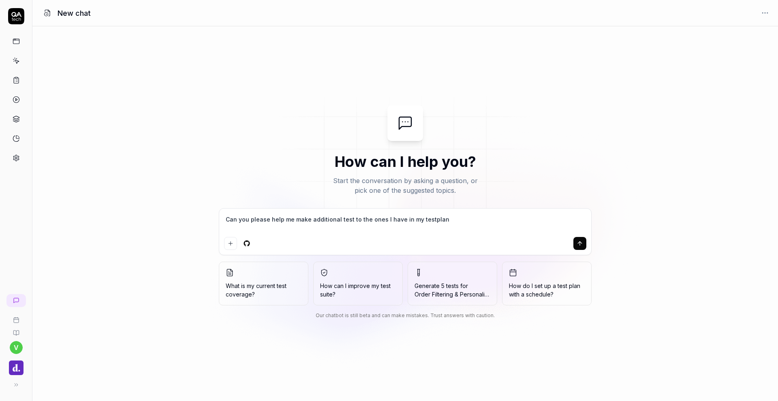
type textarea "Can you please help me make additional test to the ones I have in my testplan."
type textarea "*"
type textarea "Can you please help me make additional test to the ones I have in my testplan."
type textarea "*"
type textarea "Can you please help me make additional test to the ones I have in my testplan. I"
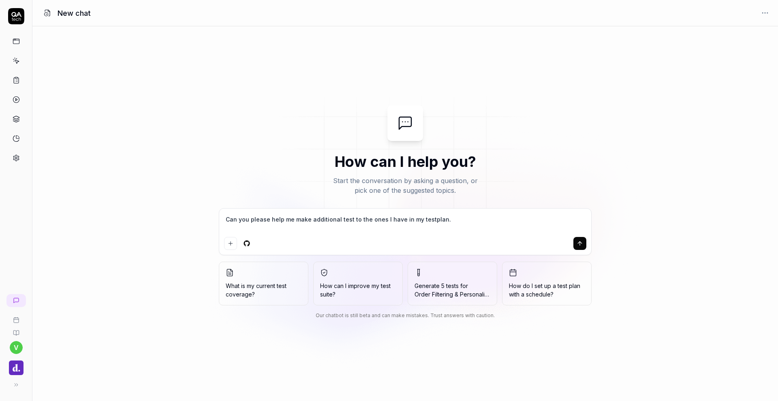
type textarea "*"
type textarea "Can you please help me make additional test to the ones I have in my testplan. I"
type textarea "*"
type textarea "Can you please help me make additional test to the ones I have in my testplan. …"
type textarea "*"
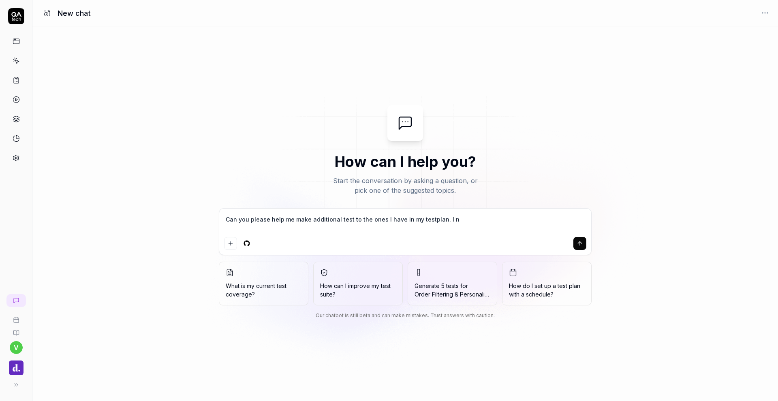
type textarea "Can you please help me make additional test to the ones I have in my testplan. …"
type textarea "*"
type textarea "Can you please help me make additional test to the ones I have in my testplan. …"
type textarea "*"
type textarea "Can you please help me make additional test to the ones I have in my testplan. …"
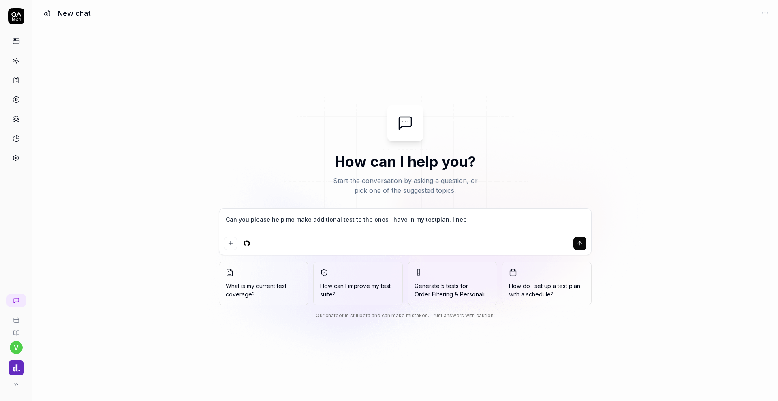
type textarea "*"
type textarea "Can you please help me make additional test to the ones I have in my testplan. …"
type textarea "*"
type textarea "Can you please help me make additional test to the ones I have in my testplan. …"
type textarea "*"
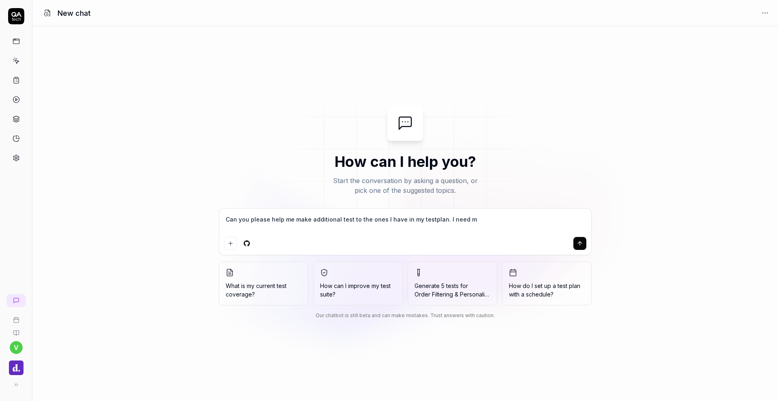
type textarea "Can you please help me make additional test to the ones I have in my testplan. …"
